Goal: Transaction & Acquisition: Book appointment/travel/reservation

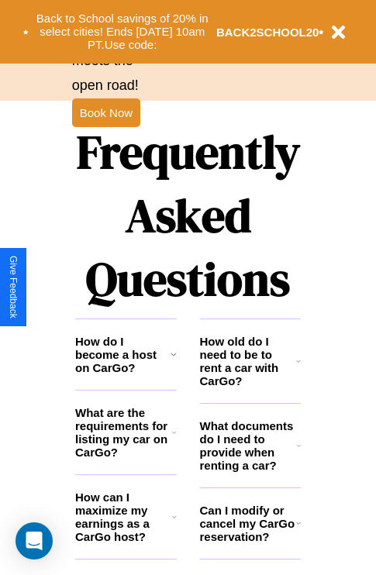
scroll to position [1879, 0]
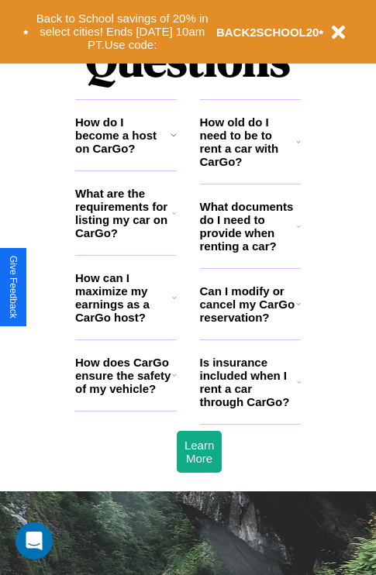
click at [174, 381] on icon at bounding box center [174, 375] width 5 height 12
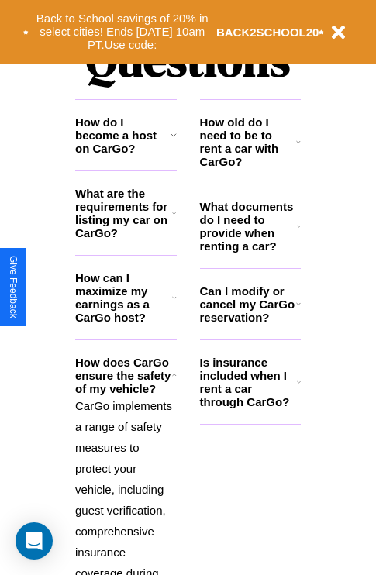
click at [174, 304] on icon at bounding box center [174, 298] width 5 height 12
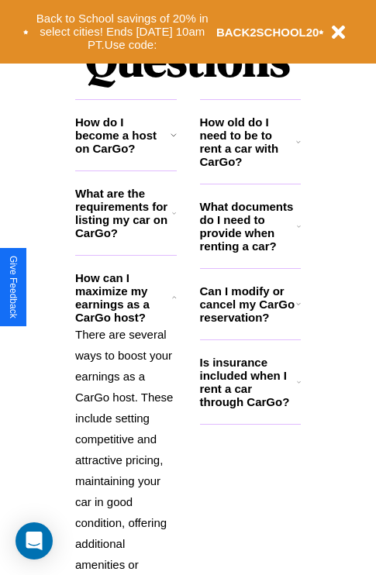
click at [174, 219] on icon at bounding box center [174, 213] width 4 height 12
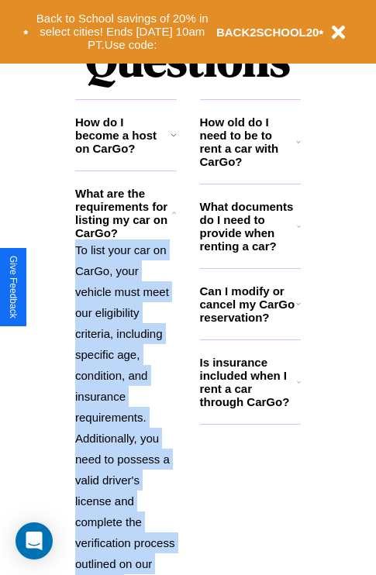
click at [174, 219] on icon at bounding box center [174, 213] width 4 height 12
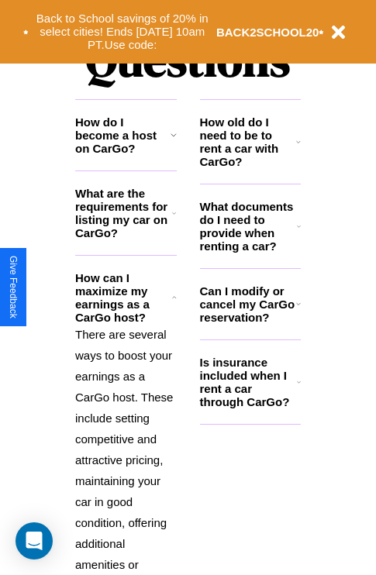
click at [174, 298] on polyline at bounding box center [174, 297] width 4 height 2
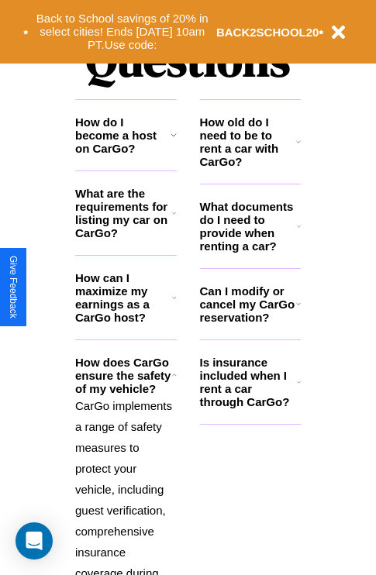
click at [174, 381] on icon at bounding box center [174, 375] width 5 height 12
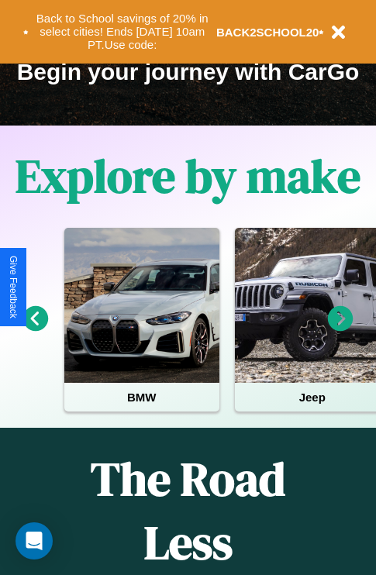
scroll to position [239, 0]
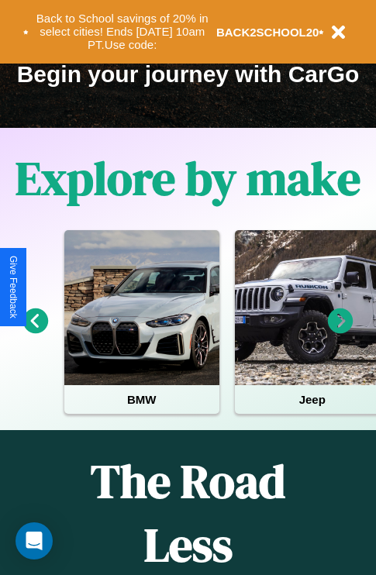
click at [35, 332] on icon at bounding box center [36, 322] width 26 height 26
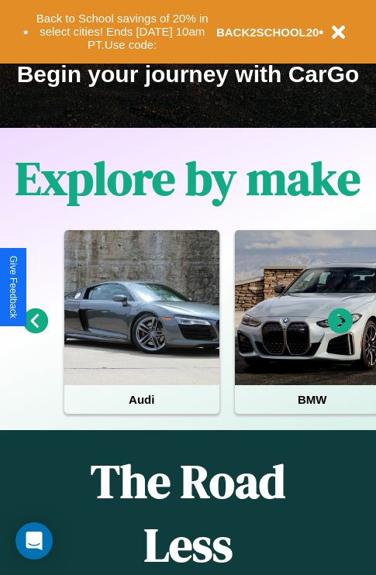
click at [340, 332] on icon at bounding box center [341, 322] width 26 height 26
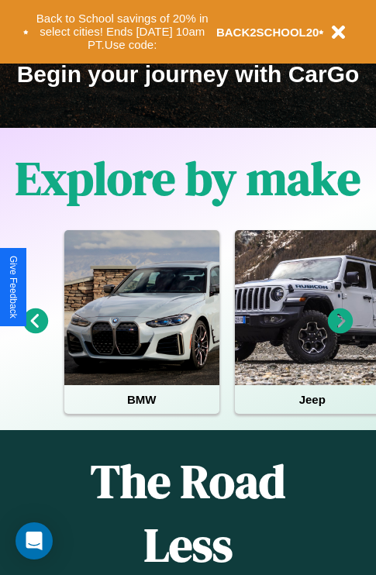
click at [340, 332] on icon at bounding box center [341, 322] width 26 height 26
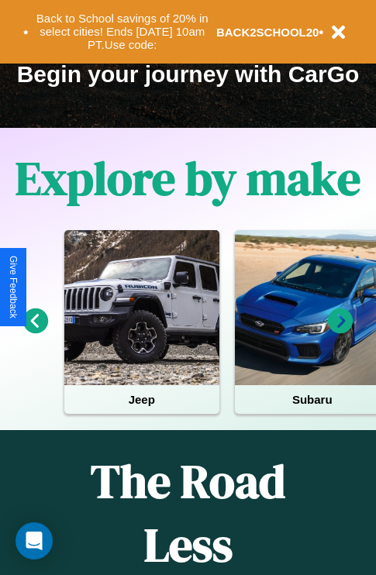
click at [340, 332] on icon at bounding box center [341, 322] width 26 height 26
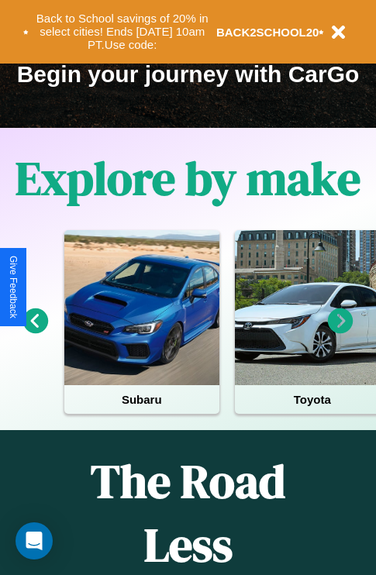
click at [35, 332] on icon at bounding box center [36, 322] width 26 height 26
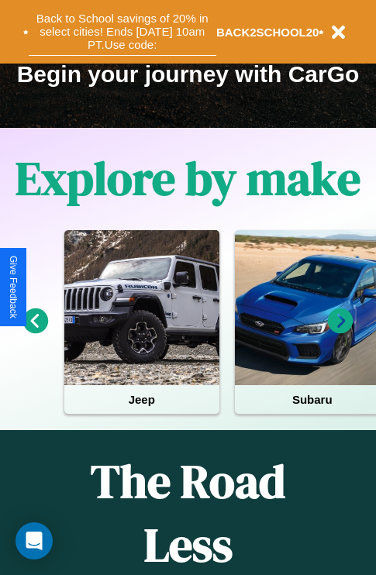
click at [122, 32] on button "Back to School savings of 20% in select cities! Ends [DATE] 10am PT. Use code:" at bounding box center [123, 32] width 188 height 48
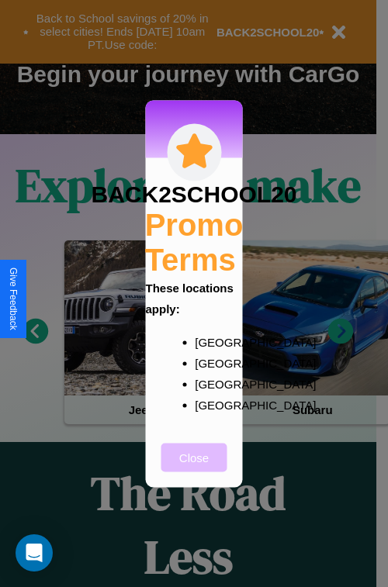
click at [194, 468] on button "Close" at bounding box center [194, 457] width 66 height 29
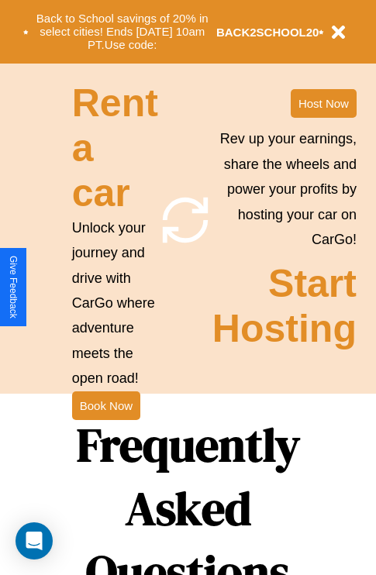
scroll to position [1510, 0]
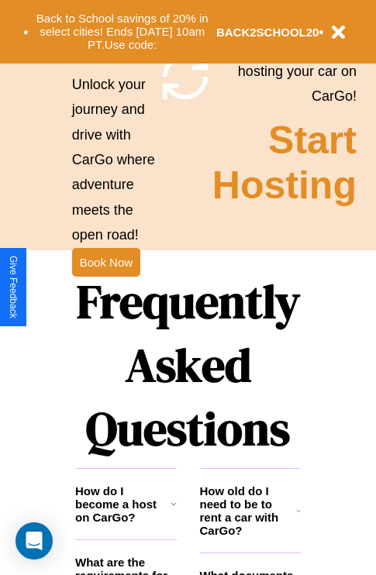
click at [105, 288] on h1 "Frequently Asked Questions" at bounding box center [188, 365] width 226 height 206
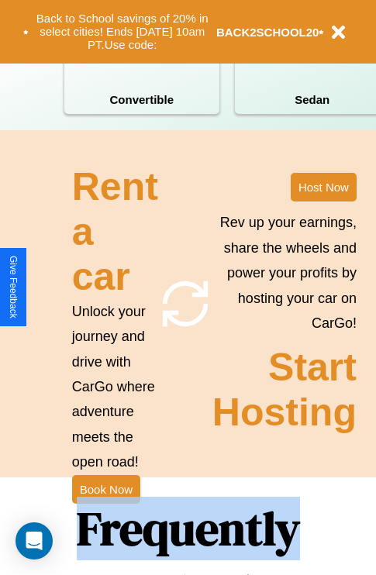
scroll to position [0, 0]
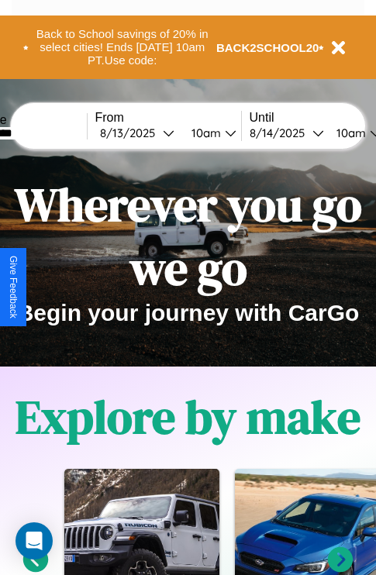
type input "*********"
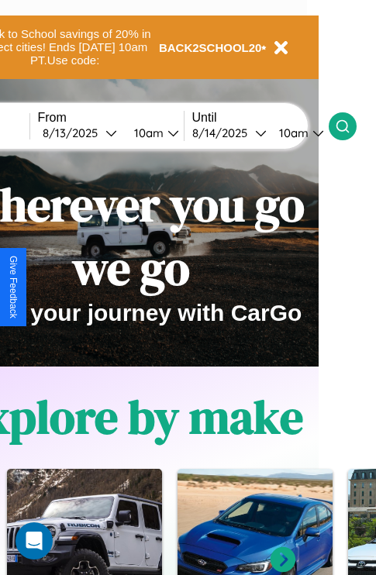
click at [350, 126] on icon at bounding box center [343, 127] width 16 height 16
